Goal: Task Accomplishment & Management: Manage account settings

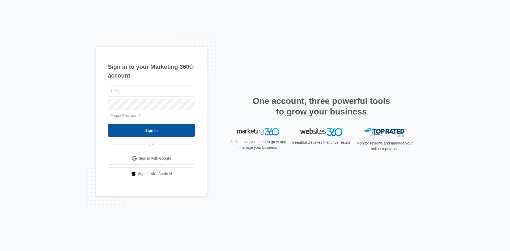
type input "[EMAIL_ADDRESS][DOMAIN_NAME]"
click at [179, 132] on input "Sign In" at bounding box center [151, 130] width 87 height 13
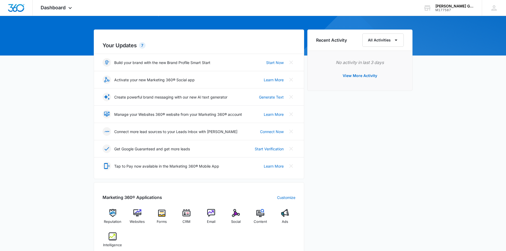
scroll to position [106, 0]
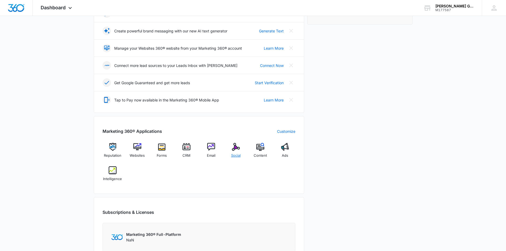
click at [237, 145] on img at bounding box center [236, 147] width 8 height 8
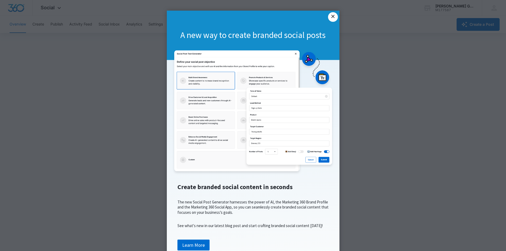
click at [332, 16] on link "×" at bounding box center [333, 17] width 10 height 10
